Goal: Information Seeking & Learning: Understand process/instructions

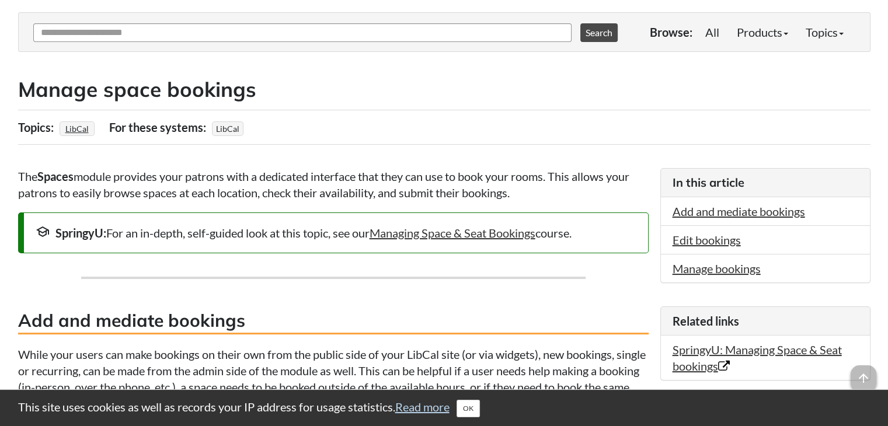
scroll to position [42, 0]
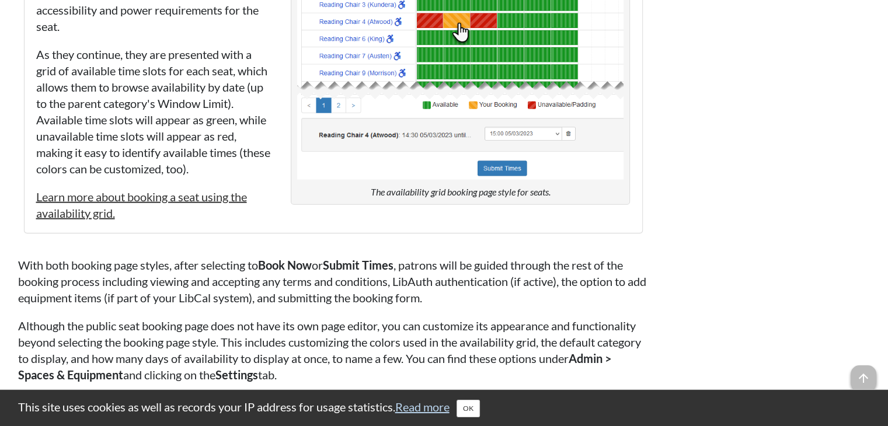
scroll to position [7356, 0]
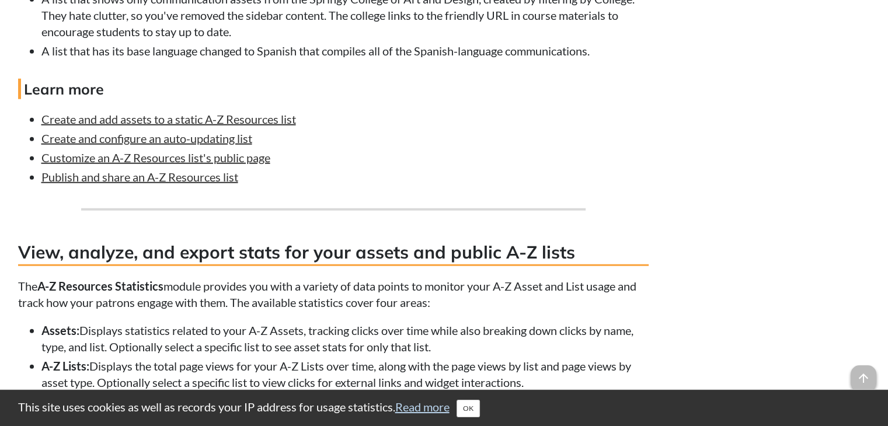
scroll to position [3064, 0]
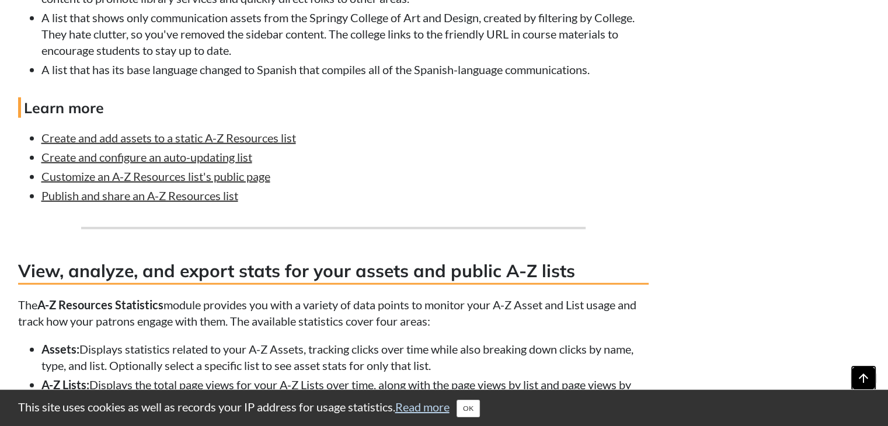
click at [861, 369] on span "arrow_upward" at bounding box center [864, 378] width 26 height 26
